Goal: Information Seeking & Learning: Find specific fact

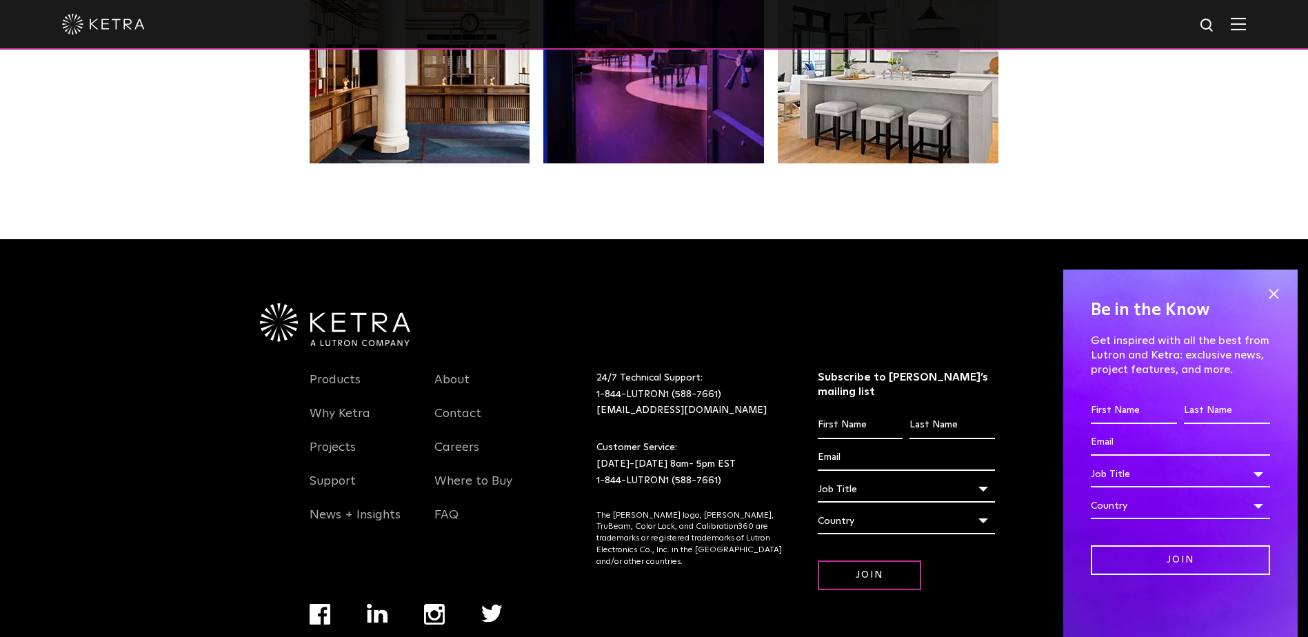
scroll to position [2900, 0]
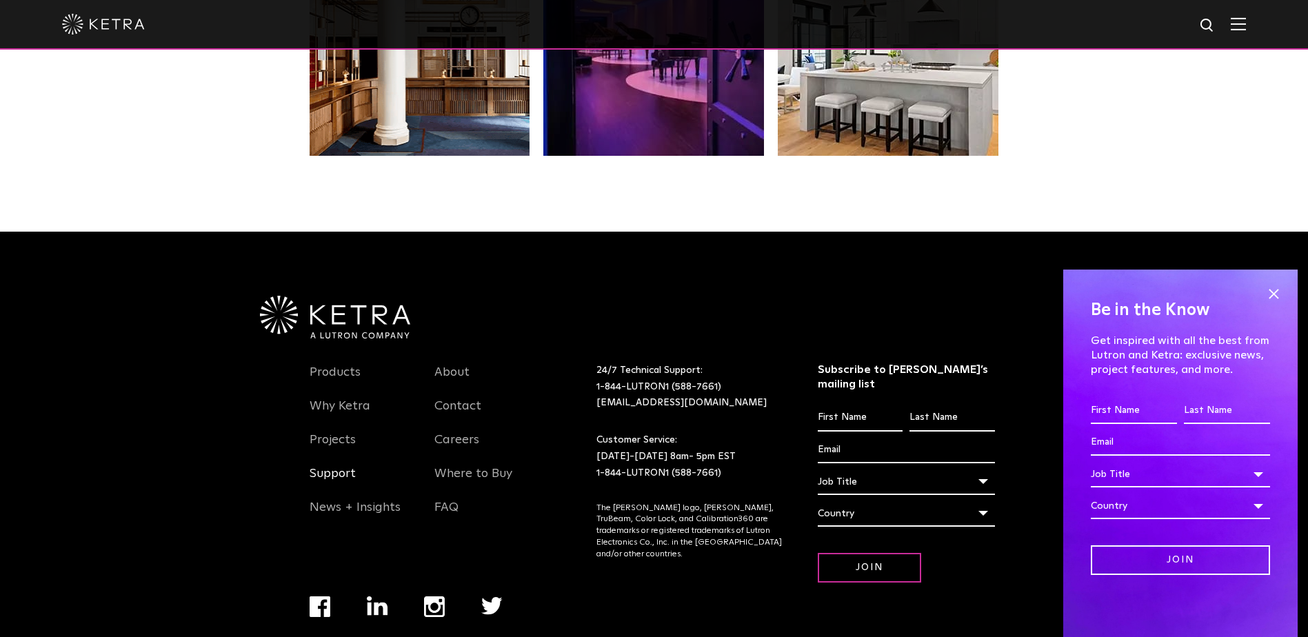
click at [335, 466] on link "Support" at bounding box center [333, 482] width 46 height 32
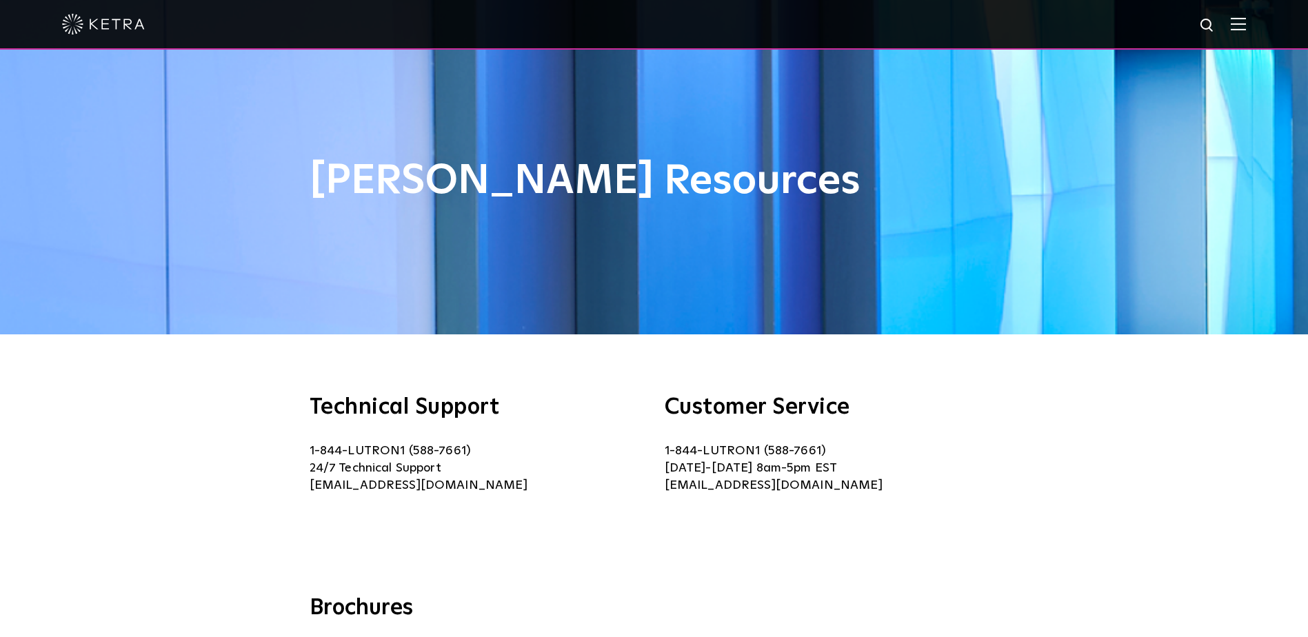
click at [1246, 21] on img at bounding box center [1238, 23] width 15 height 13
click at [1246, 23] on img at bounding box center [1238, 23] width 15 height 13
click at [1236, 31] on div at bounding box center [654, 24] width 1184 height 48
click at [1240, 24] on div at bounding box center [654, 24] width 1184 height 48
click at [1187, 23] on div at bounding box center [654, 24] width 1184 height 48
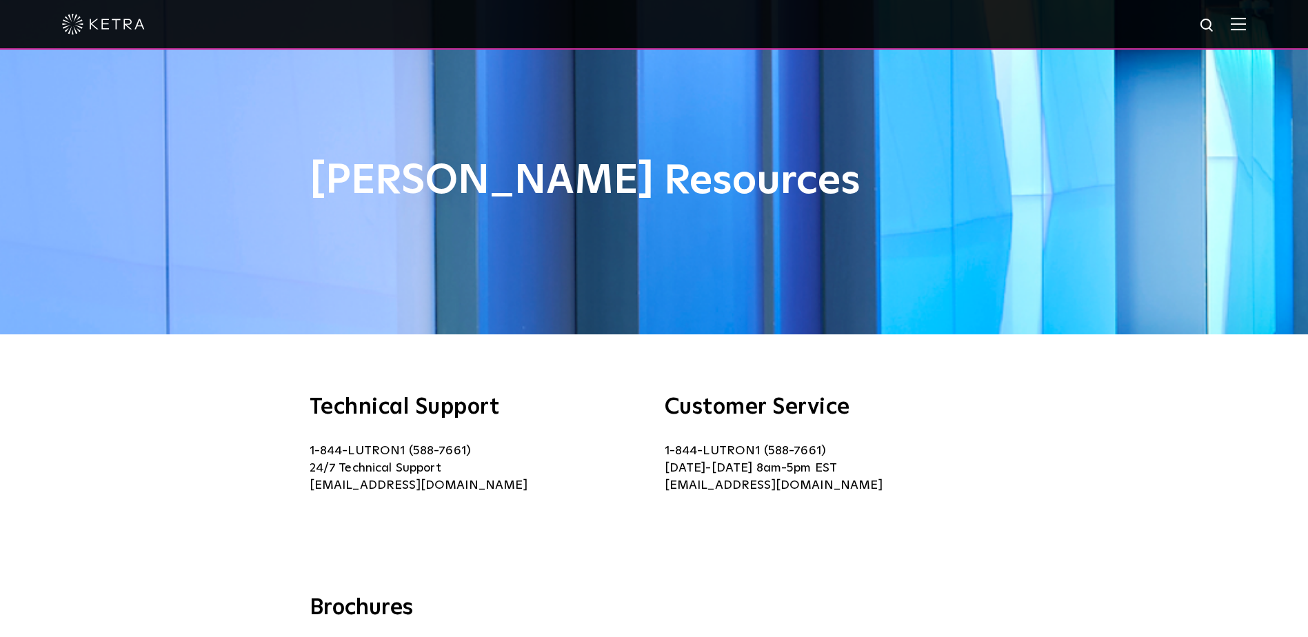
click at [1206, 29] on div at bounding box center [654, 24] width 1184 height 48
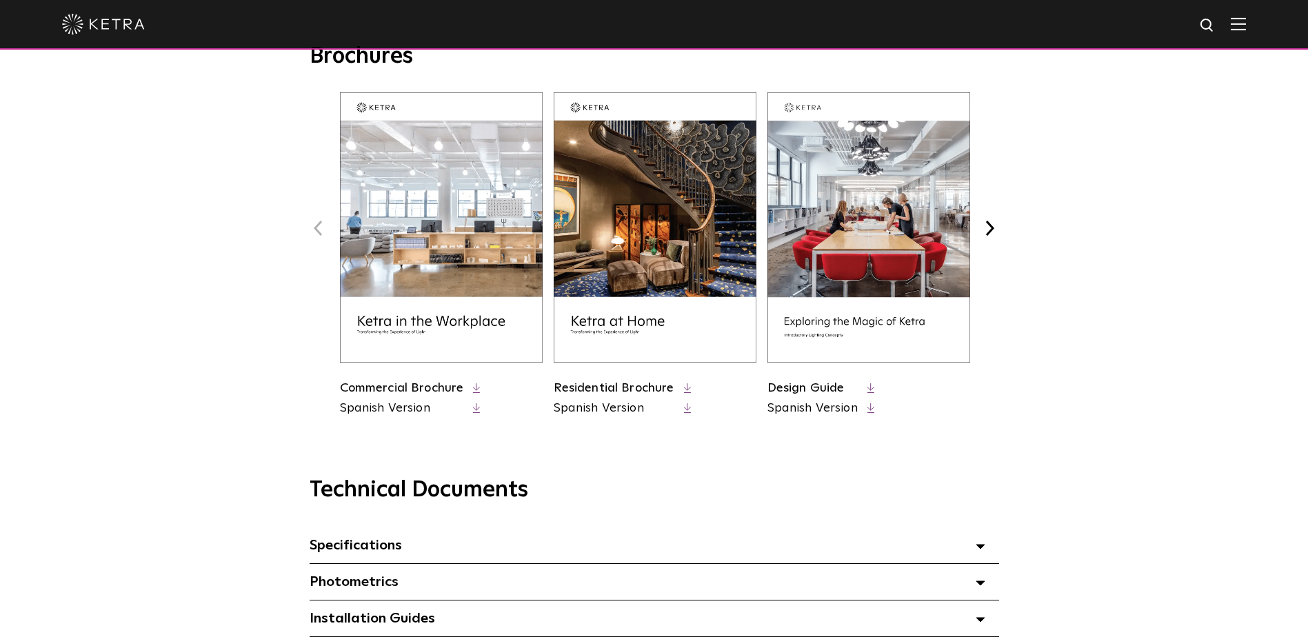
scroll to position [896, 0]
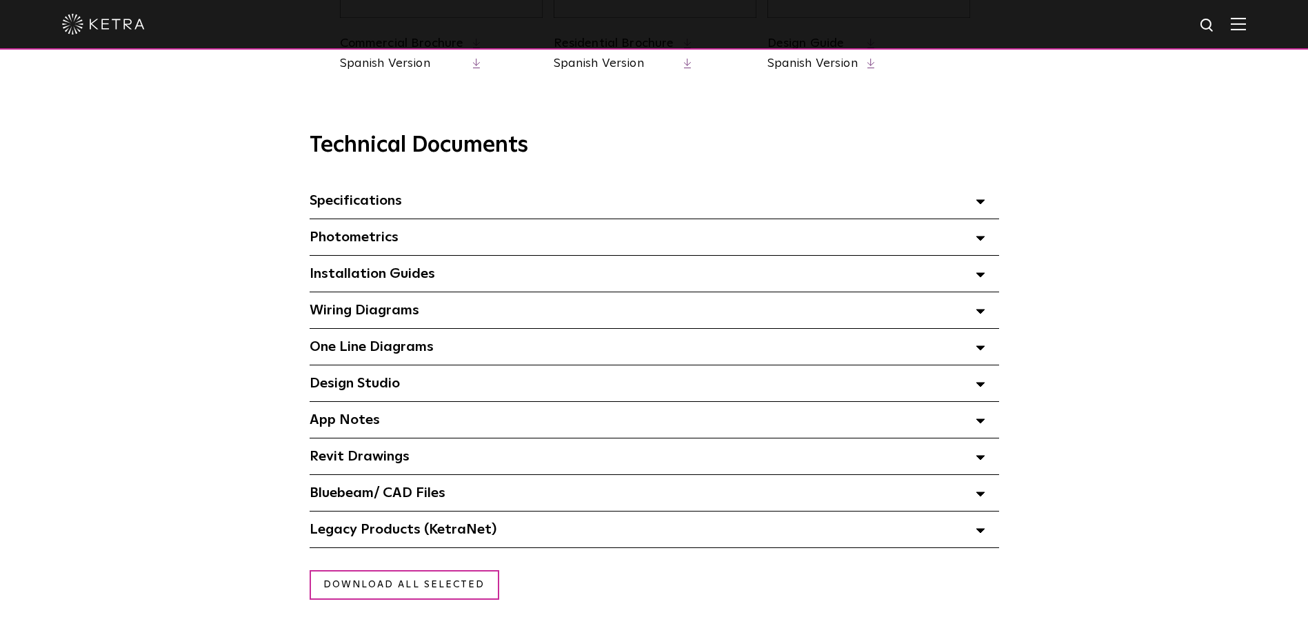
click at [982, 277] on icon at bounding box center [981, 274] width 10 height 5
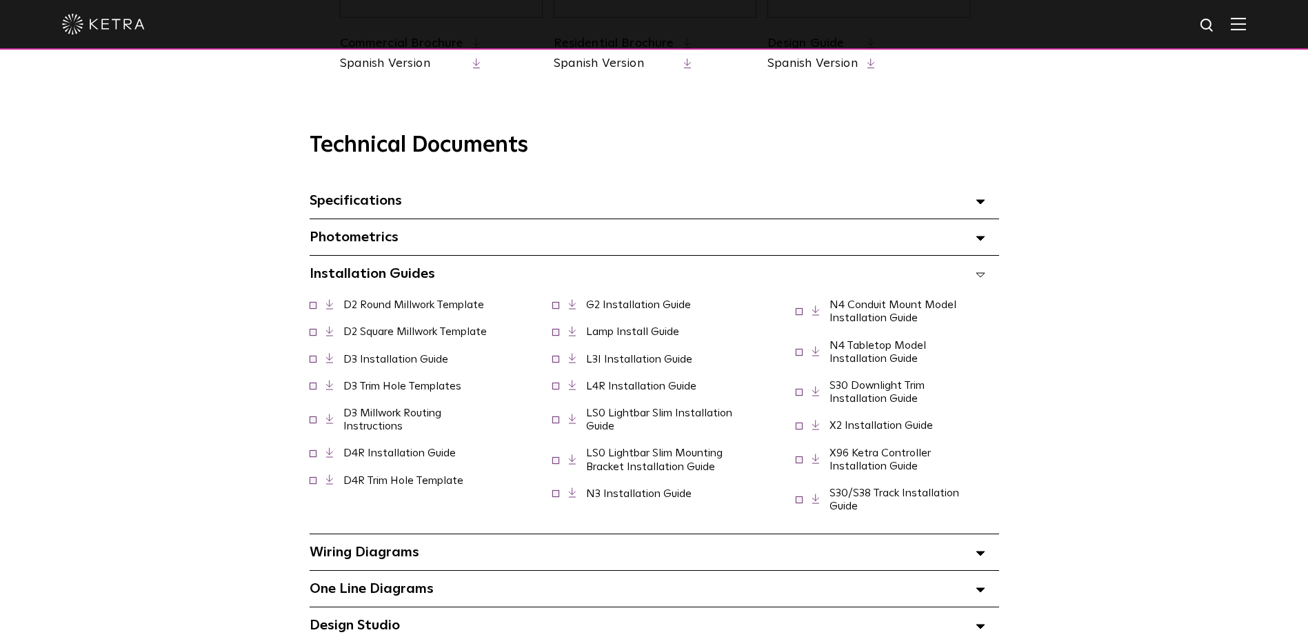
click at [398, 365] on link "D3 Installation Guide" at bounding box center [395, 359] width 105 height 11
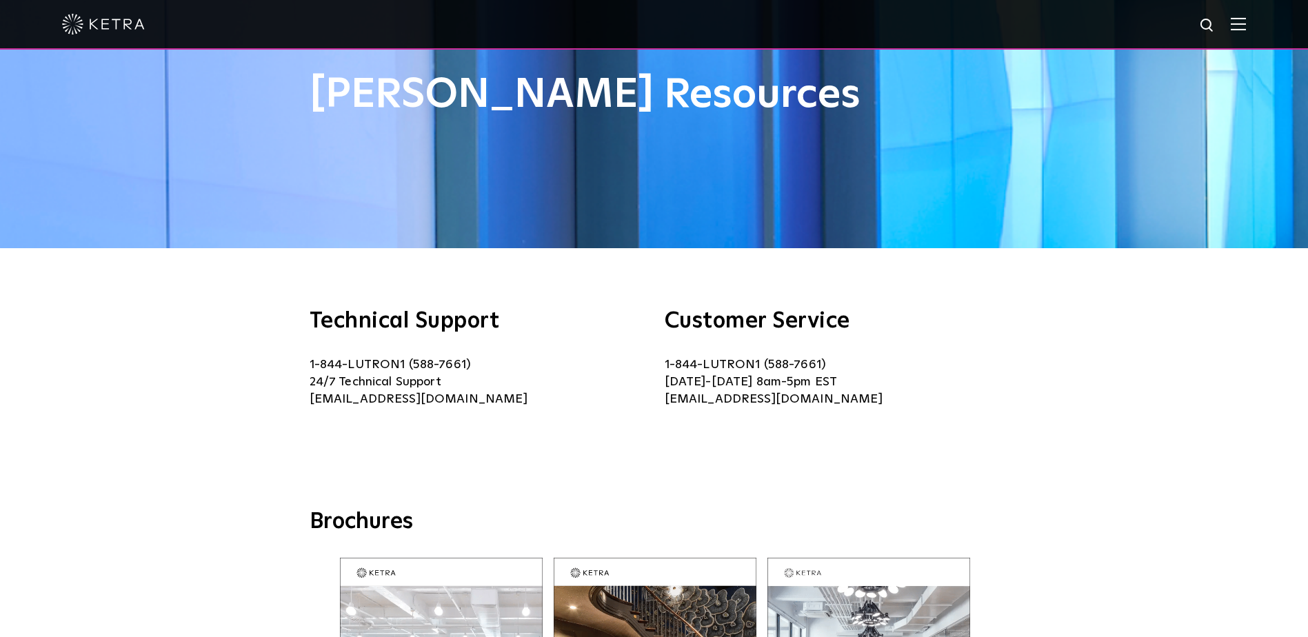
scroll to position [0, 0]
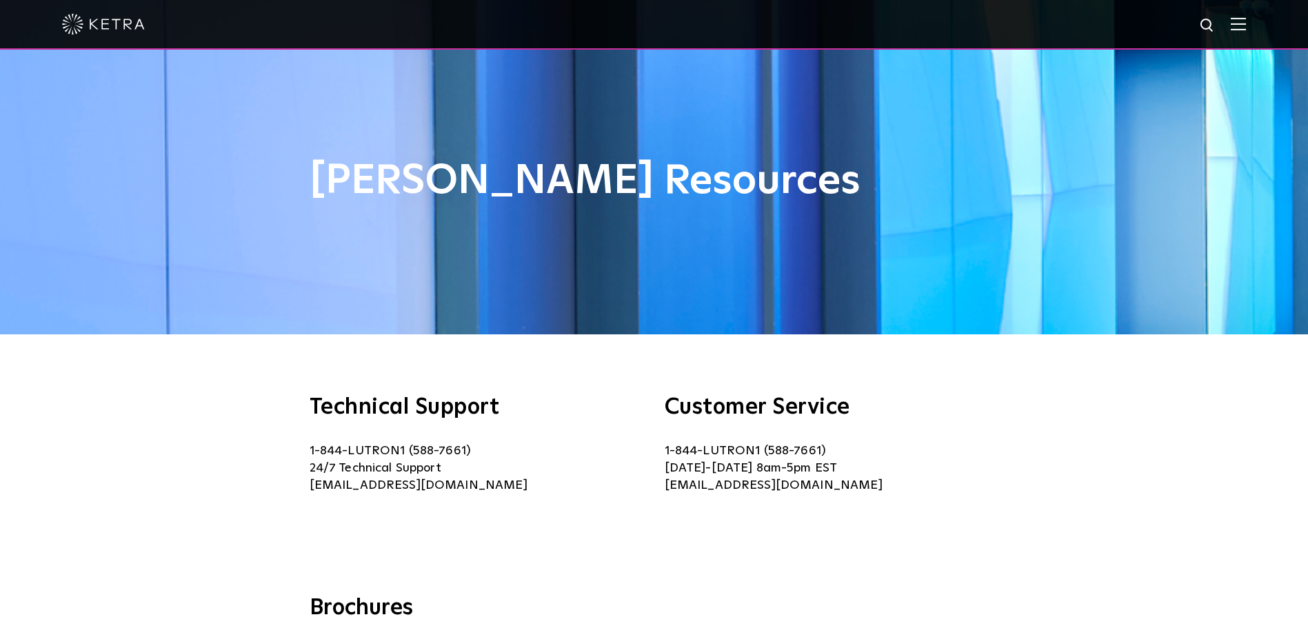
click at [1245, 22] on img at bounding box center [1238, 23] width 15 height 13
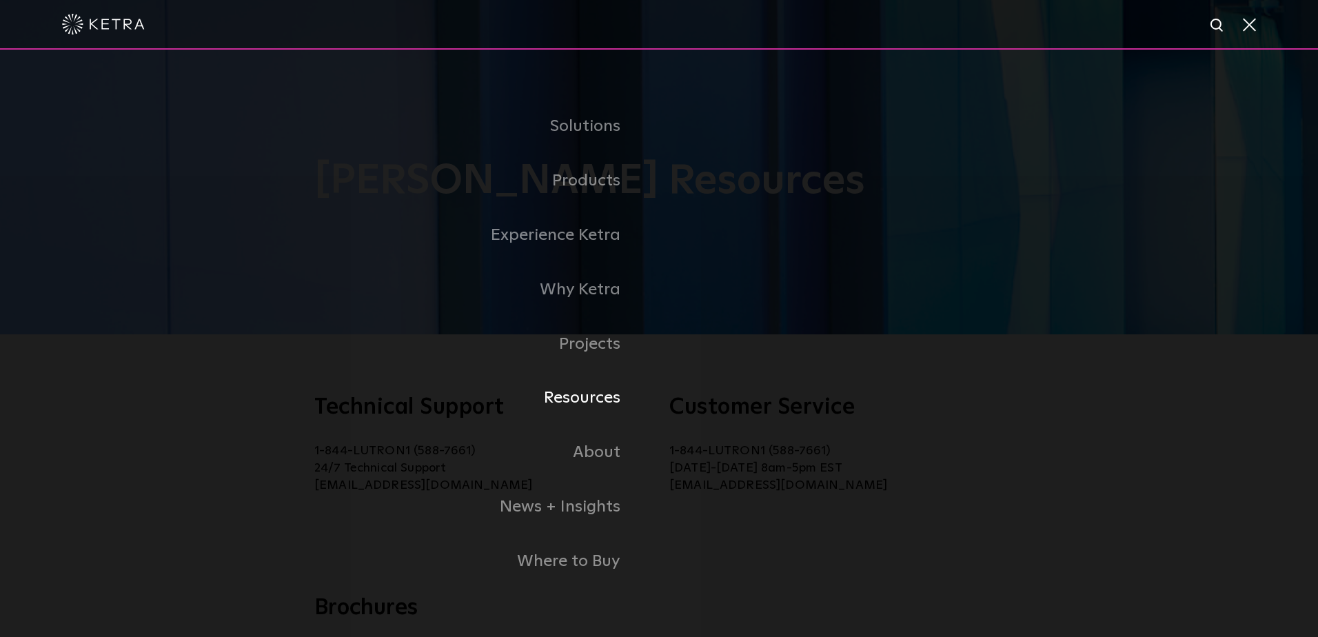
click at [576, 402] on link "Resources" at bounding box center [428, 398] width 462 height 54
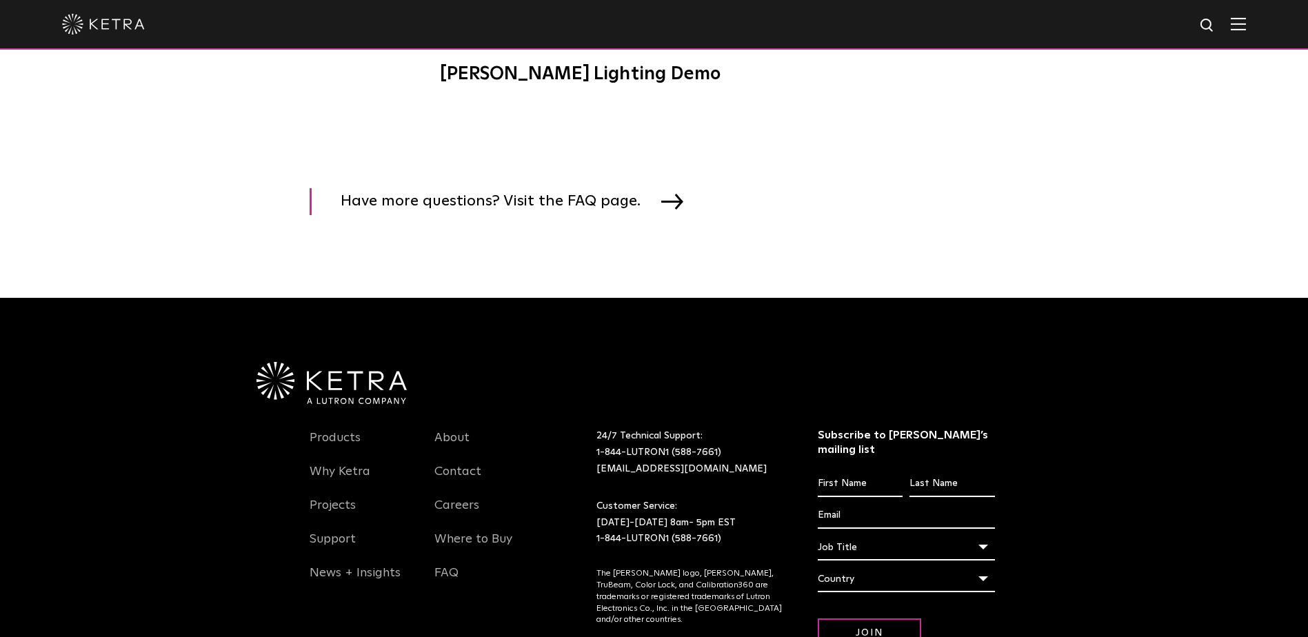
scroll to position [2069, 0]
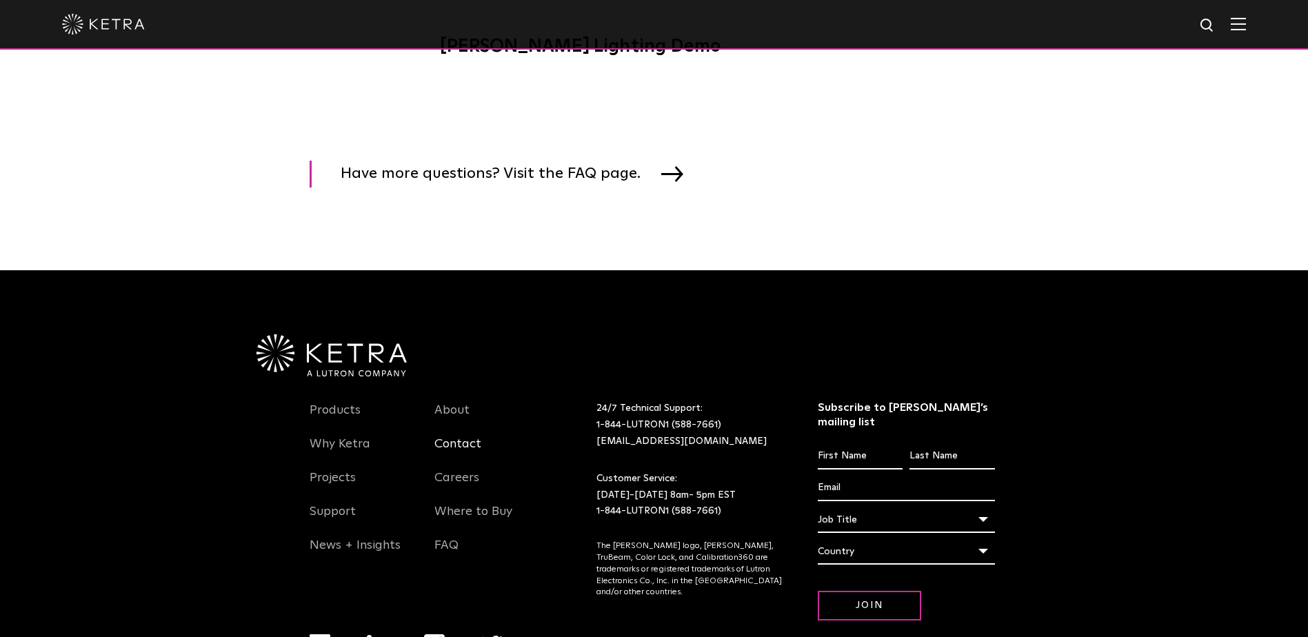
click at [468, 458] on link "Contact" at bounding box center [457, 452] width 47 height 32
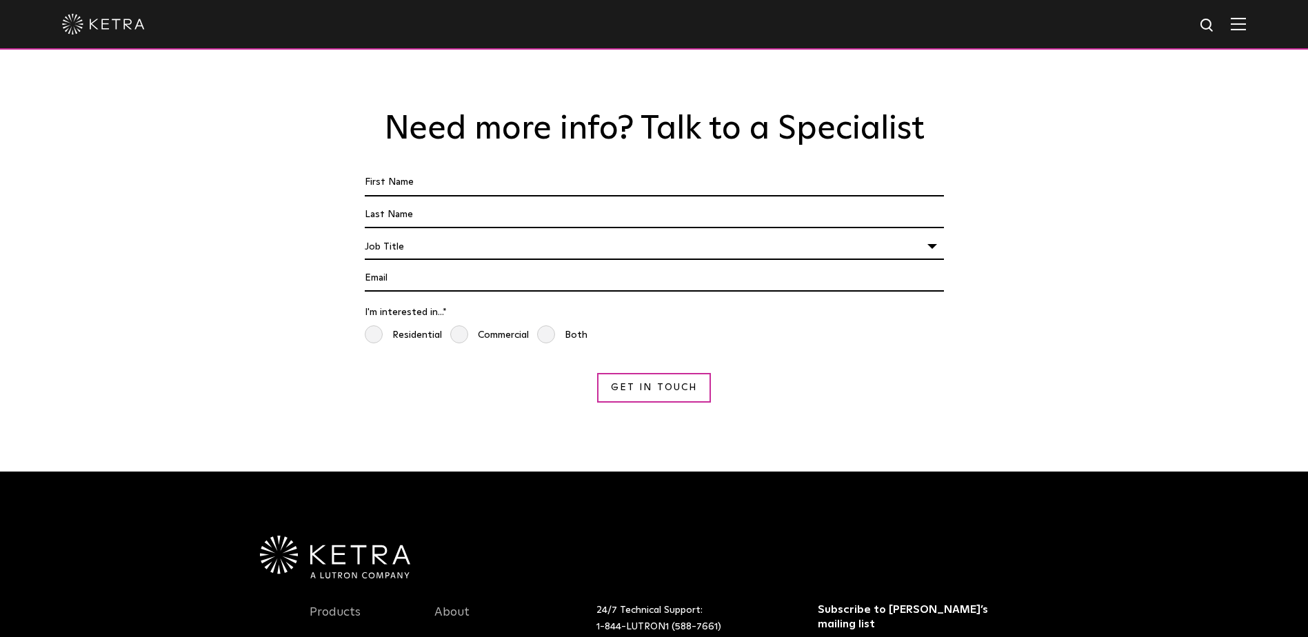
scroll to position [1302, 0]
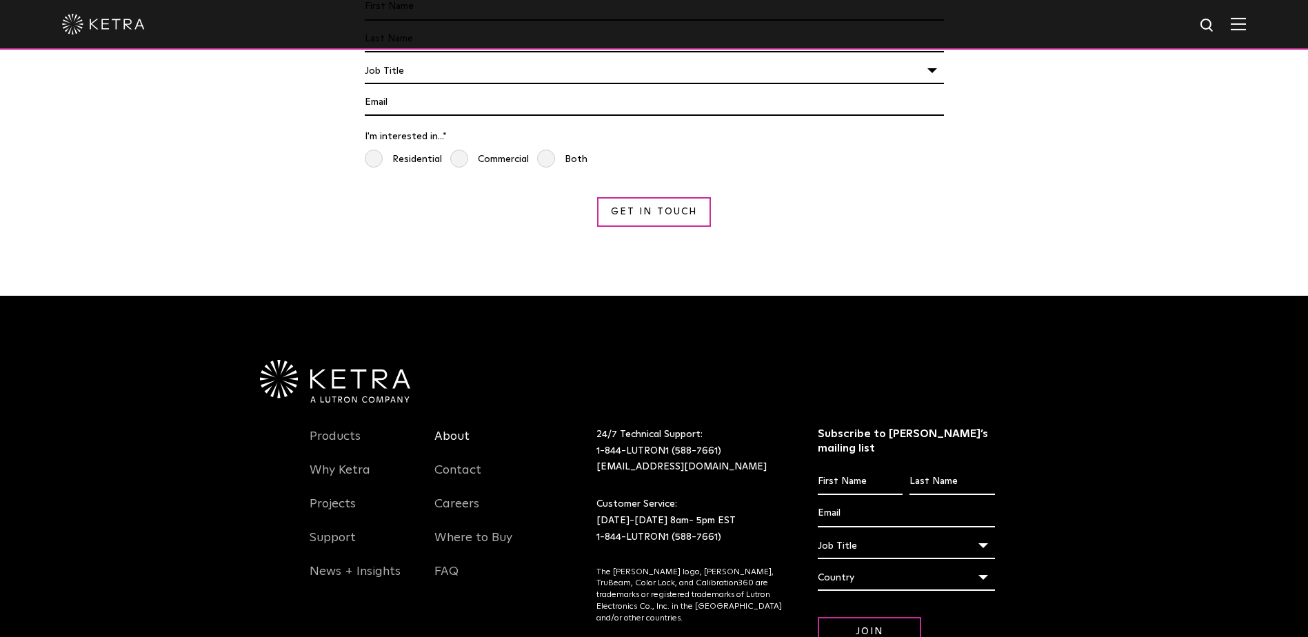
click at [455, 429] on link "About" at bounding box center [451, 445] width 35 height 32
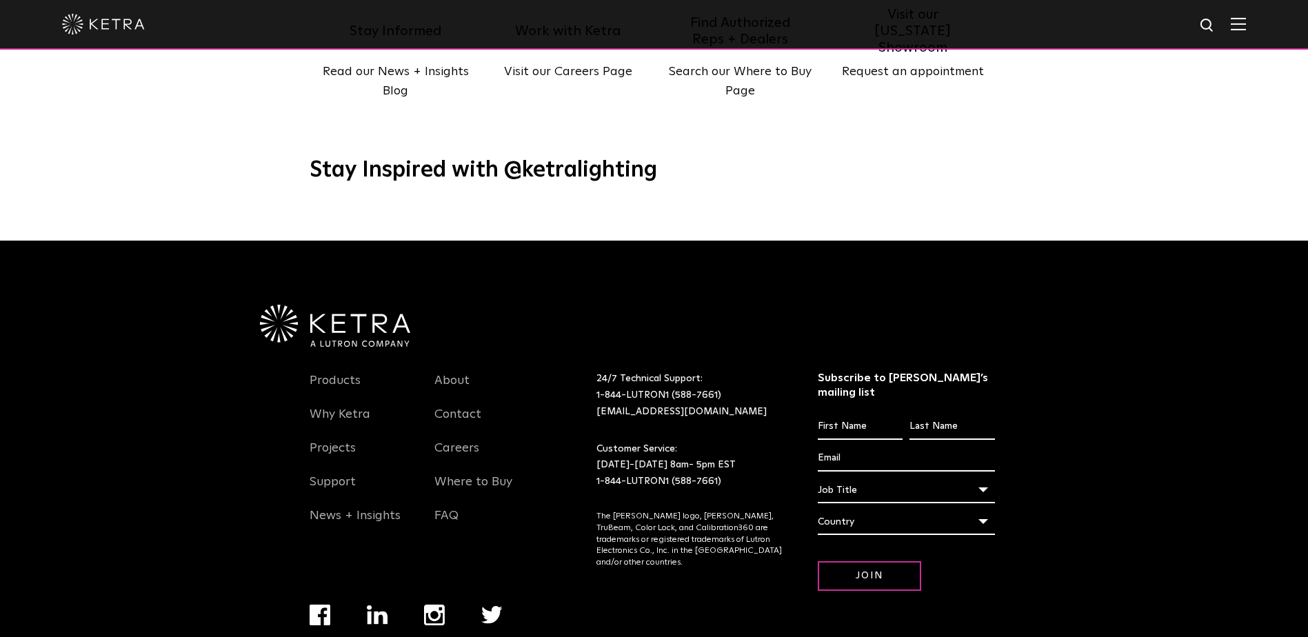
scroll to position [1778, 0]
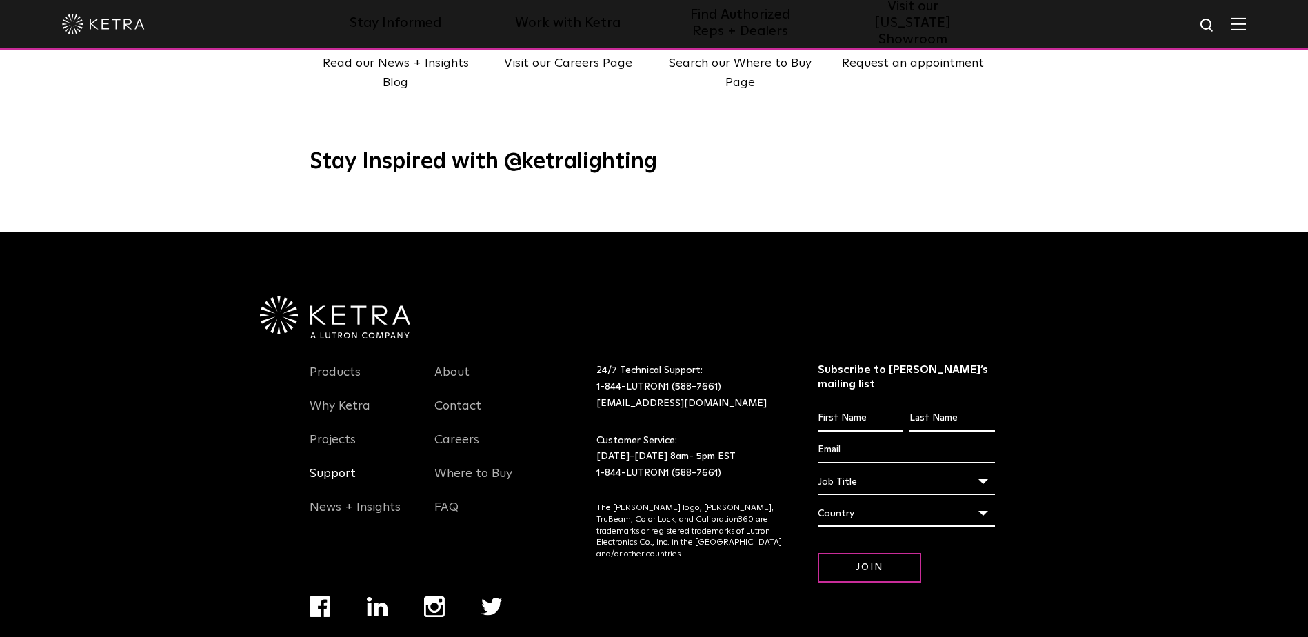
click at [339, 466] on link "Support" at bounding box center [333, 482] width 46 height 32
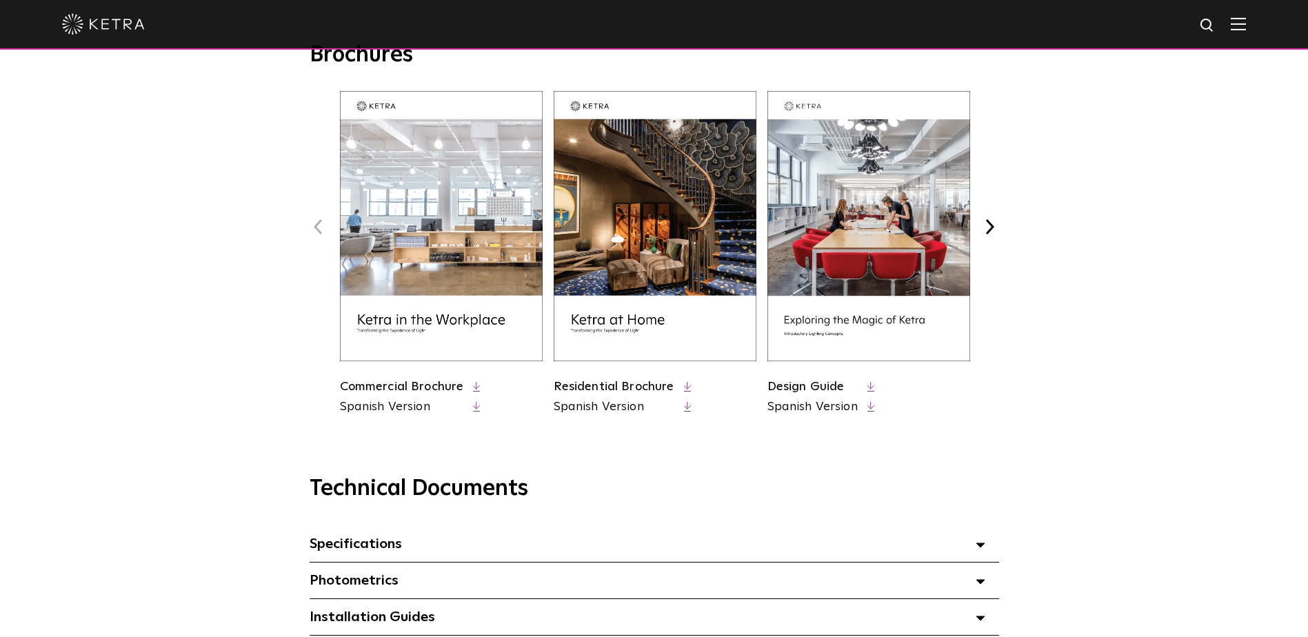
scroll to position [552, 0]
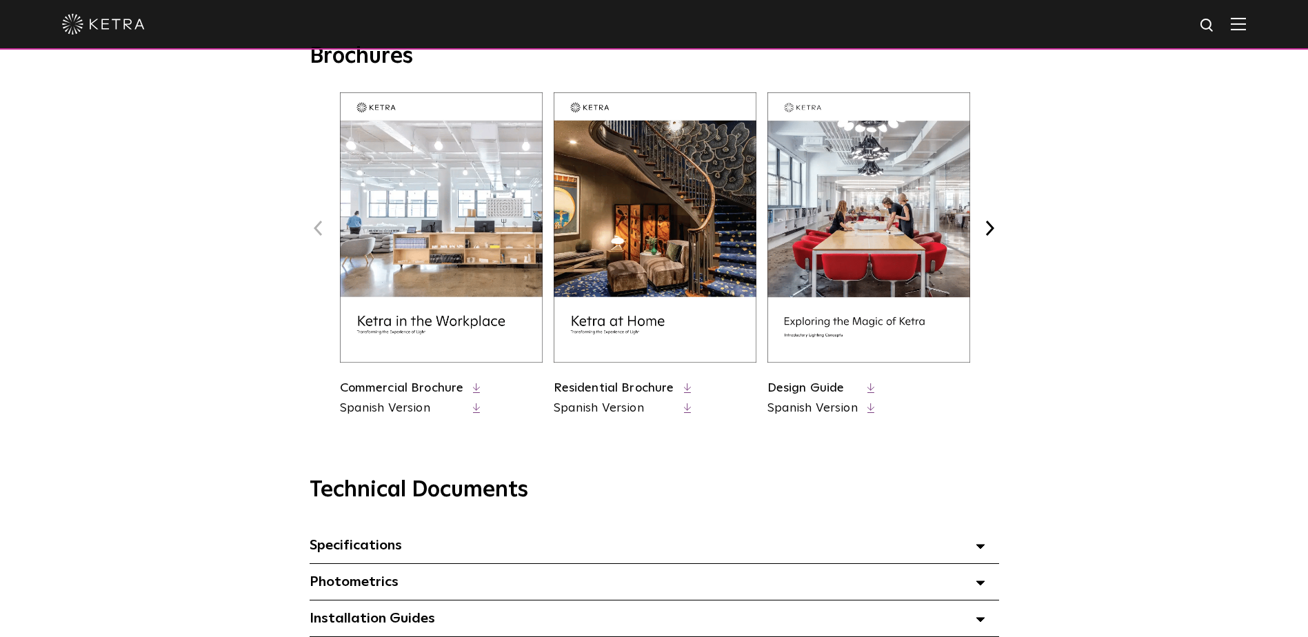
drag, startPoint x: 1219, startPoint y: 22, endPoint x: 1192, endPoint y: 28, distance: 27.6
click at [1216, 21] on img at bounding box center [1207, 25] width 17 height 17
click at [1076, 19] on input "text" at bounding box center [1075, 25] width 177 height 31
type input "WARRANTY"
click at [1164, 15] on button "Search" at bounding box center [1174, 25] width 21 height 21
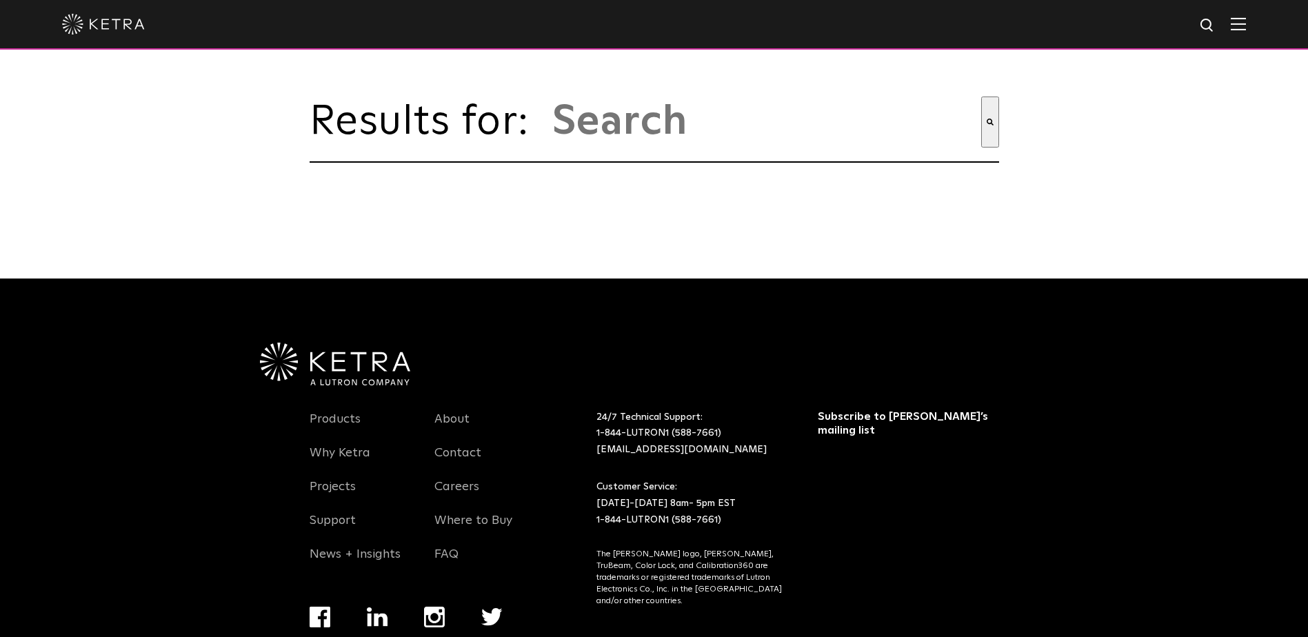
type input "warranty"
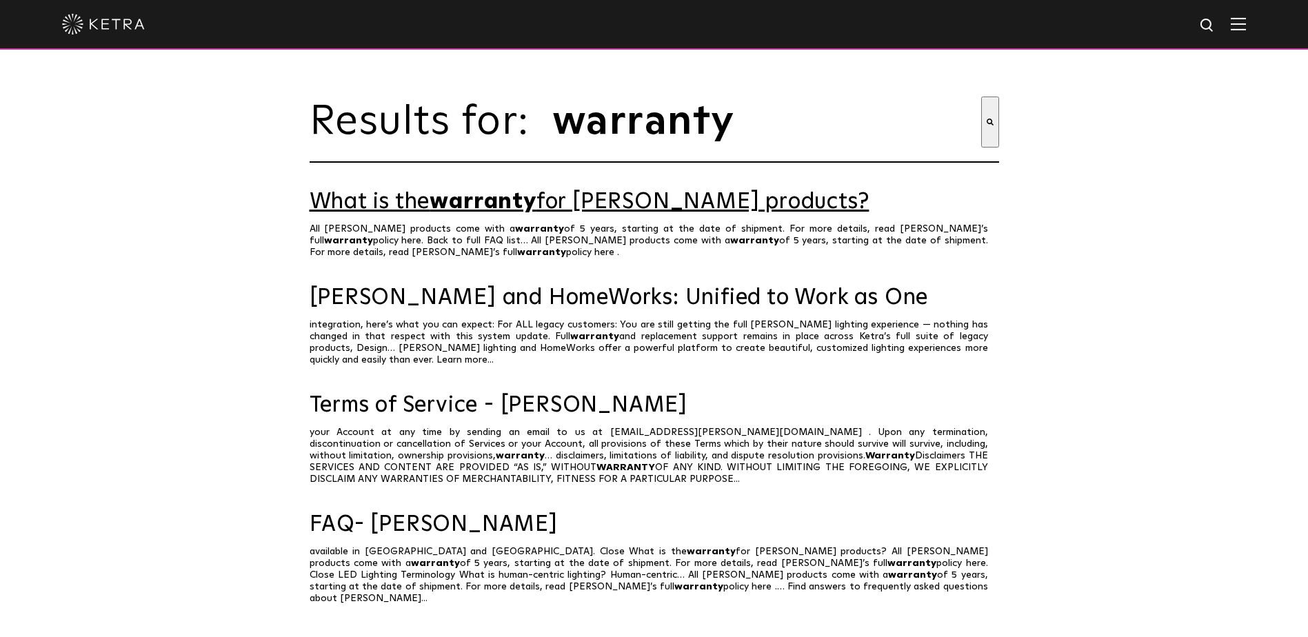
click at [487, 213] on span "warranty" at bounding box center [483, 202] width 106 height 22
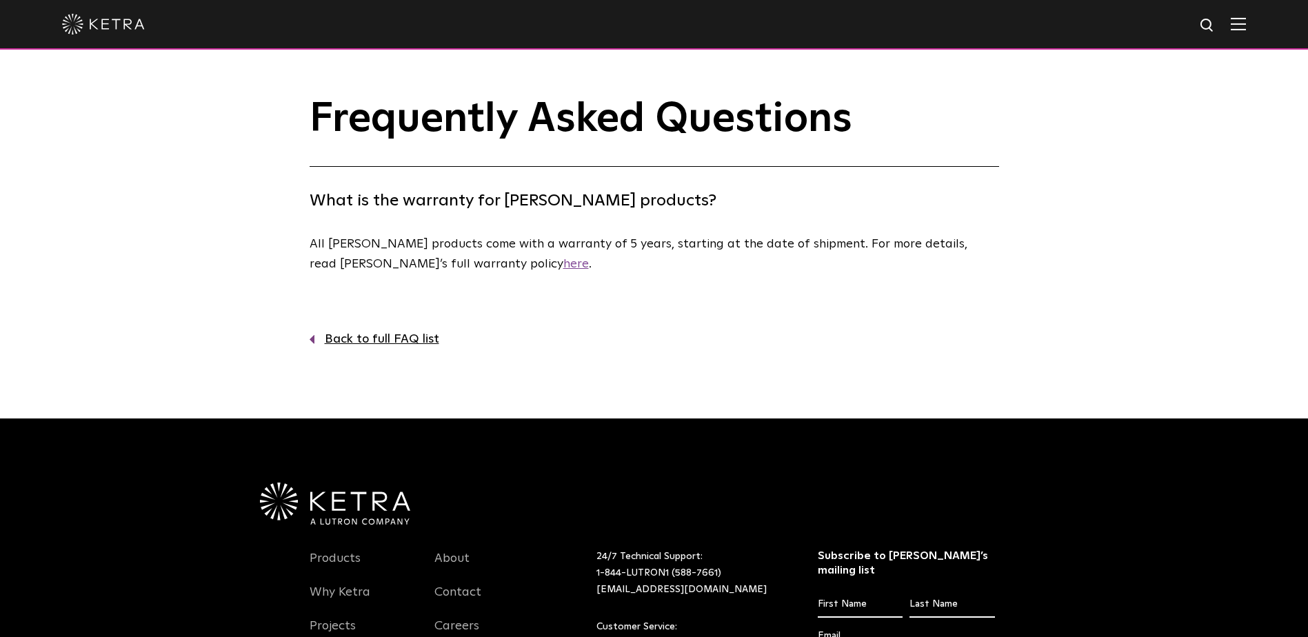
click at [563, 261] on link "here" at bounding box center [576, 264] width 26 height 12
